Goal: Use online tool/utility: Utilize a website feature to perform a specific function

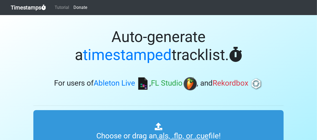
type input "C:\fakepath\Tech House Simplicities.als"
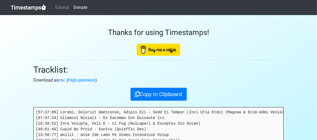
drag, startPoint x: 279, startPoint y: 103, endPoint x: 269, endPoint y: 108, distance: 11.1
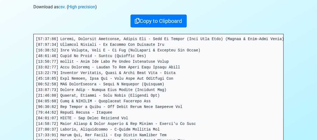
scroll to position [69, 0]
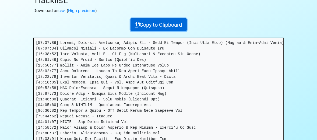
click at [181, 19] on button "Copy to Clipboard" at bounding box center [159, 24] width 56 height 13
